Goal: Navigation & Orientation: Find specific page/section

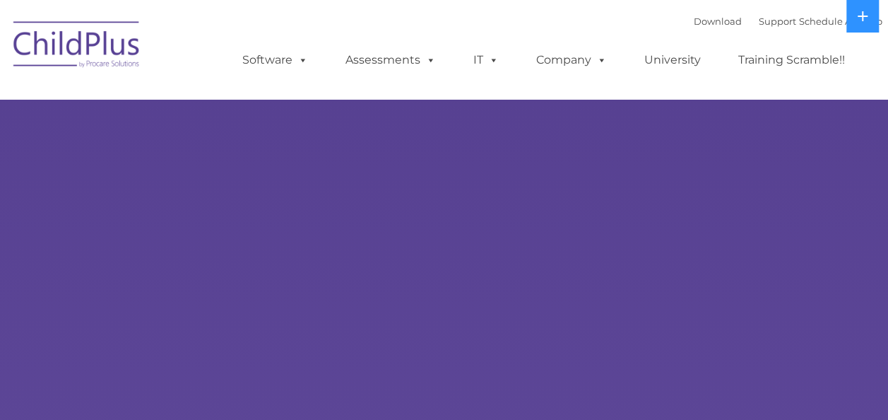
select select "MEDIUM"
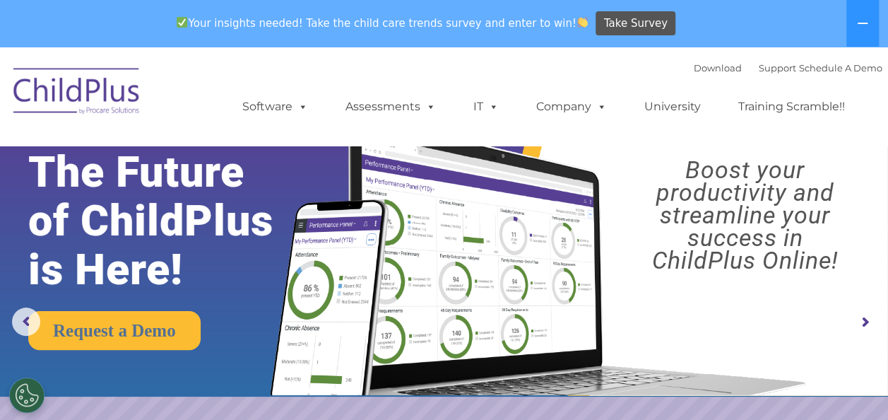
click at [103, 89] on img at bounding box center [76, 93] width 141 height 71
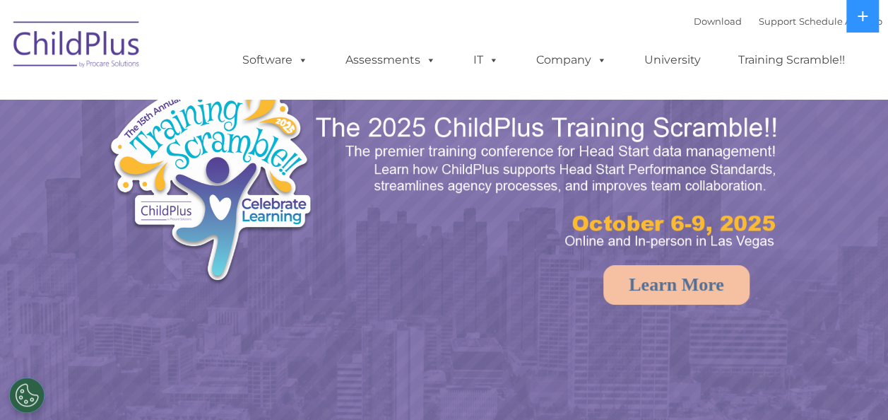
select select "MEDIUM"
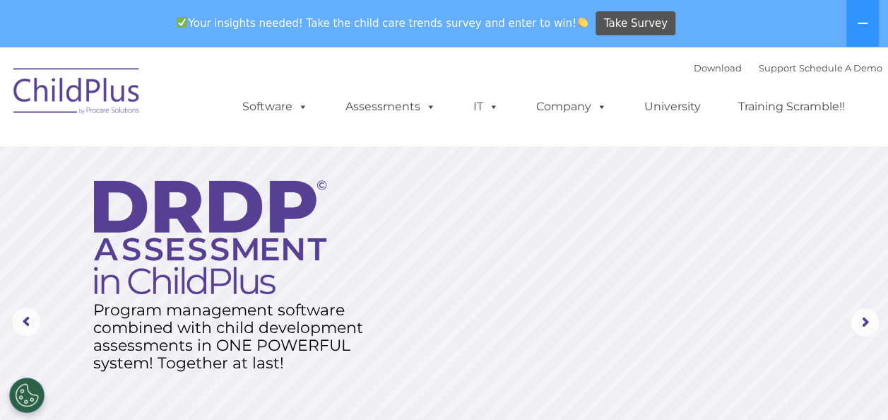
click at [47, 92] on img at bounding box center [76, 93] width 141 height 71
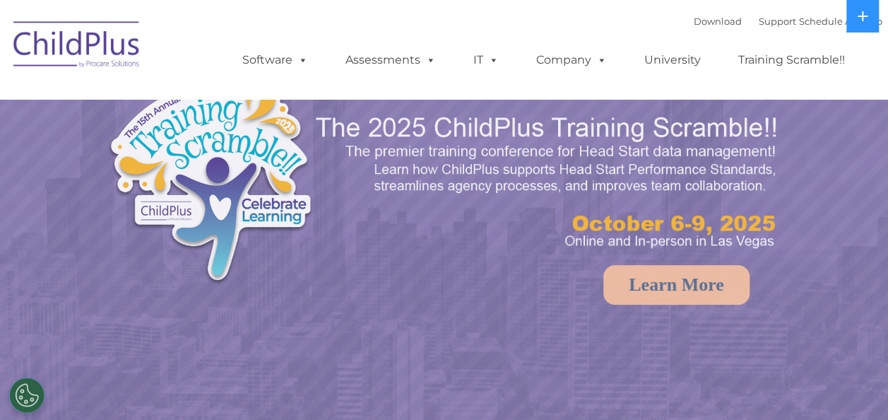
select select "MEDIUM"
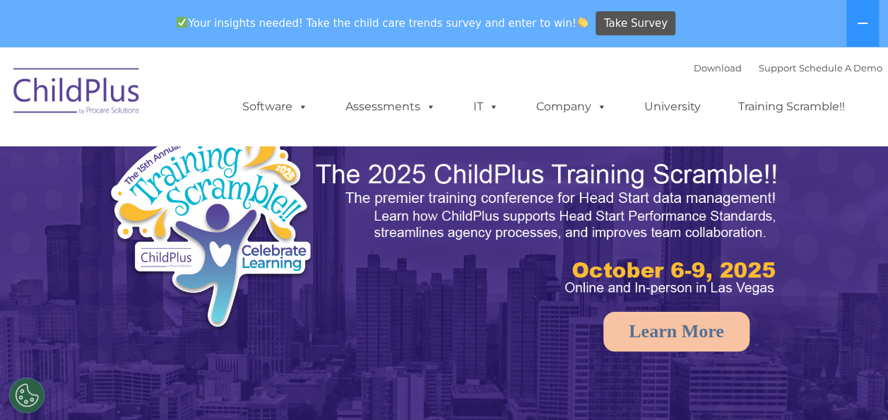
click at [47, 92] on img at bounding box center [76, 93] width 141 height 71
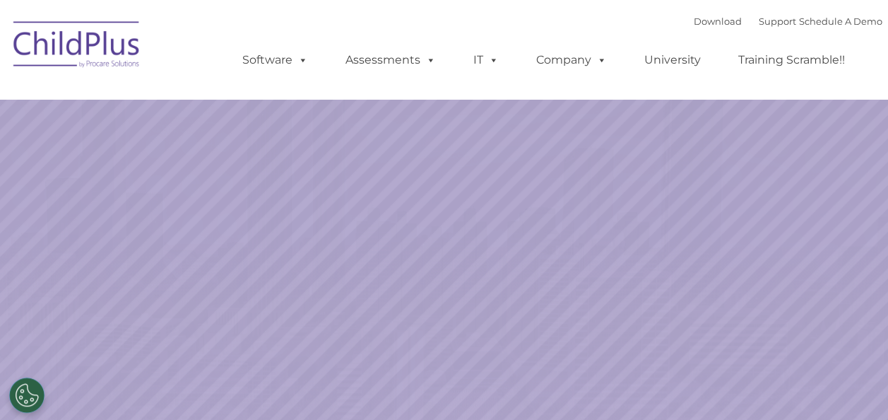
select select "MEDIUM"
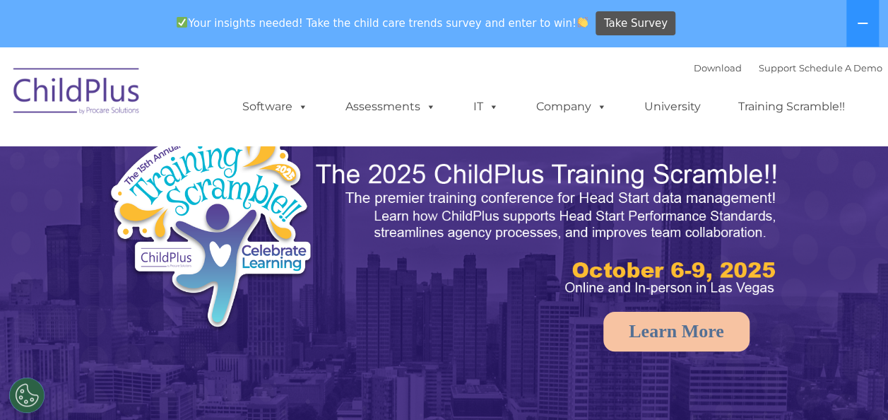
click at [47, 92] on img at bounding box center [76, 93] width 141 height 71
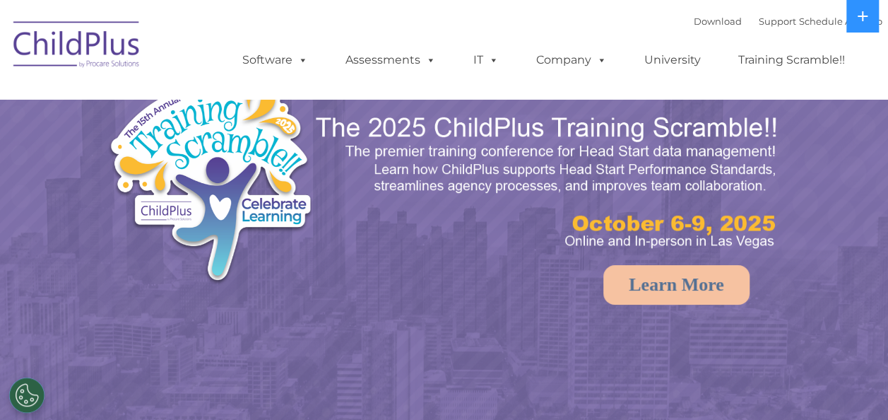
select select "MEDIUM"
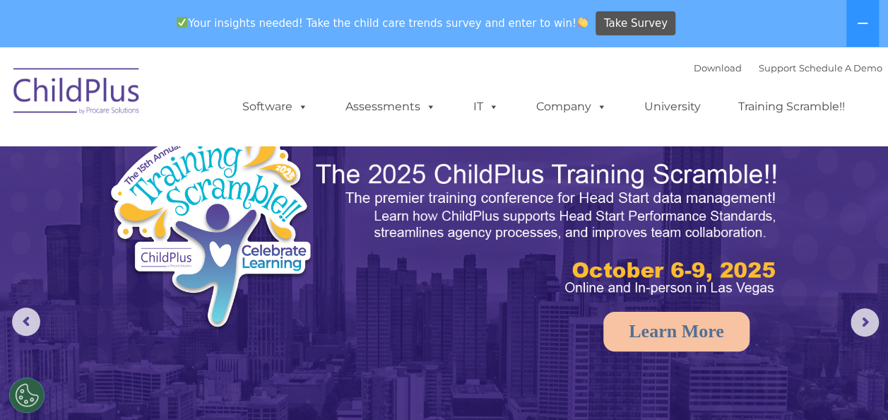
click at [86, 97] on img at bounding box center [76, 93] width 141 height 71
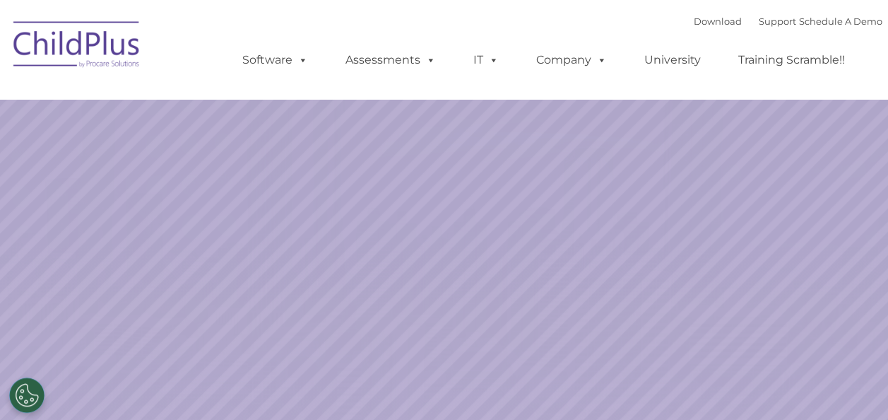
select select "MEDIUM"
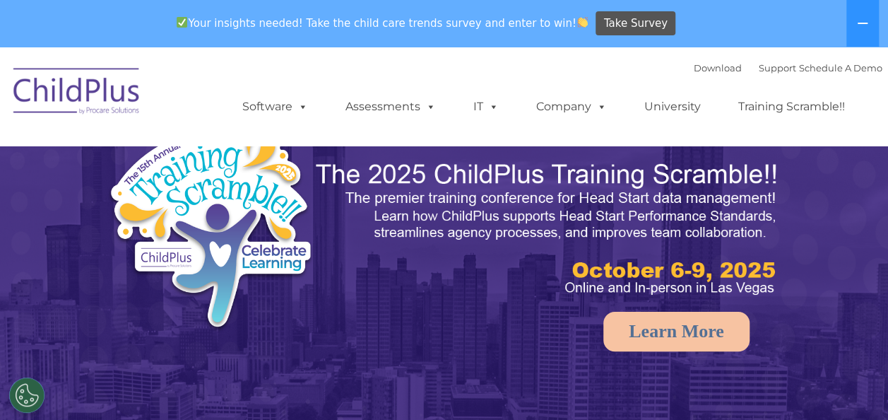
click at [86, 97] on img at bounding box center [76, 93] width 141 height 71
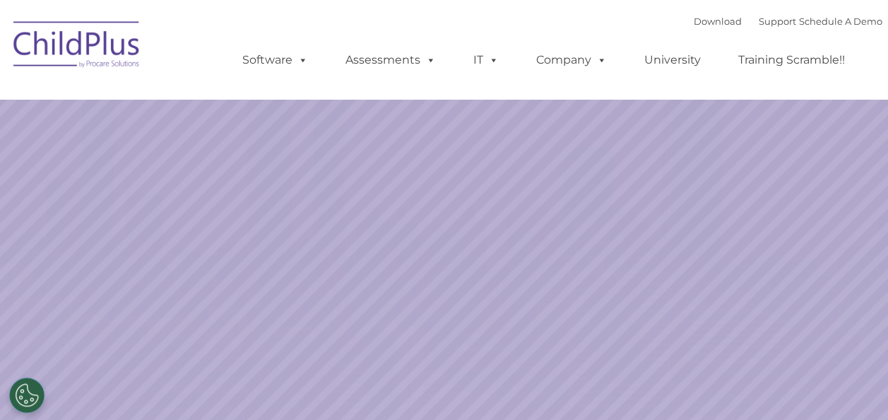
select select "MEDIUM"
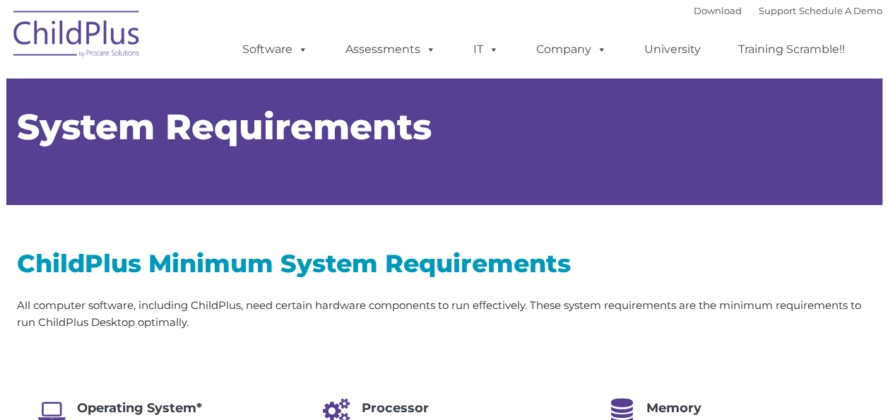
type input ""
select select "MEDIUM"
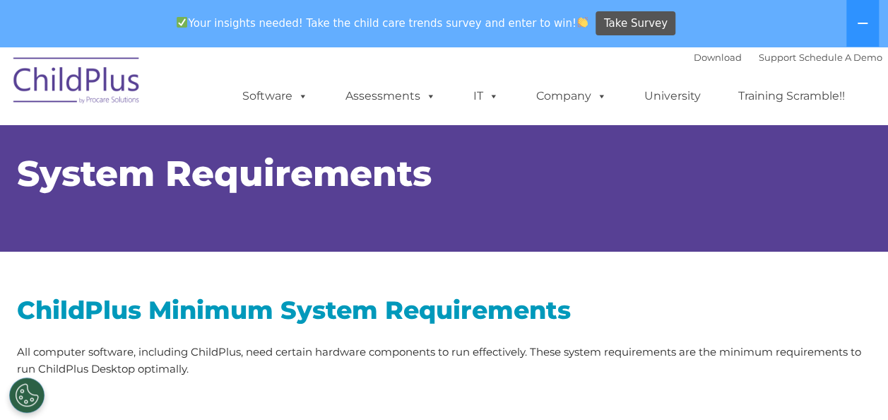
click at [93, 86] on img at bounding box center [76, 82] width 141 height 71
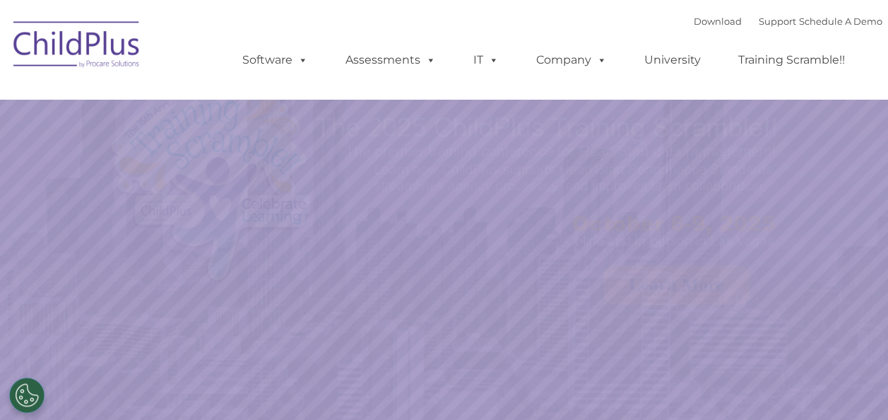
select select "MEDIUM"
